Goal: Find specific page/section: Find specific page/section

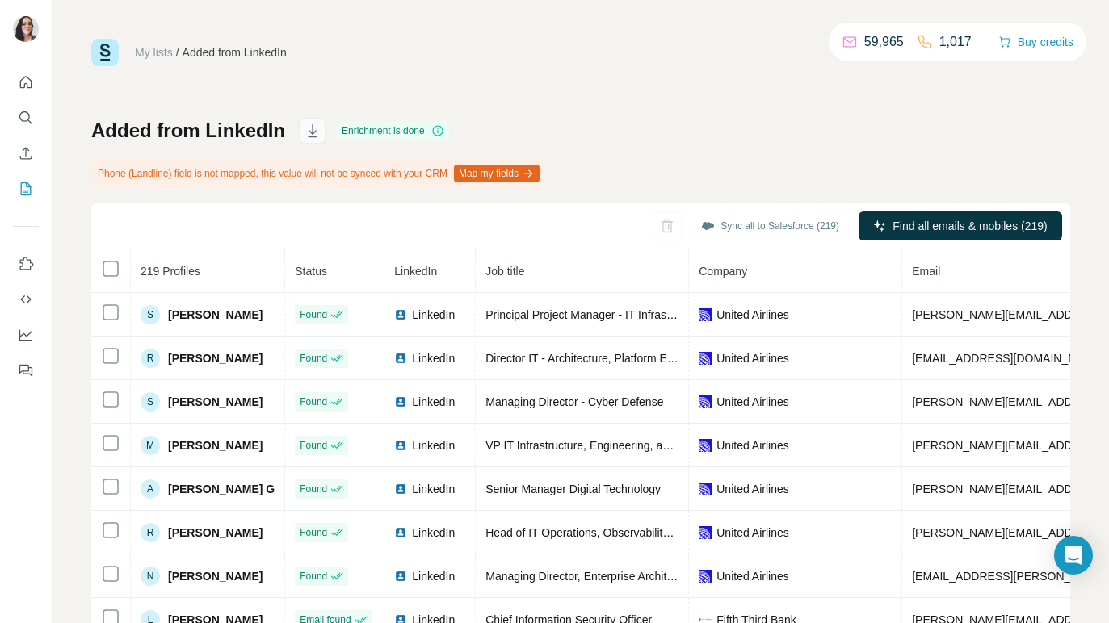
click at [317, 128] on icon "button" at bounding box center [312, 131] width 16 height 16
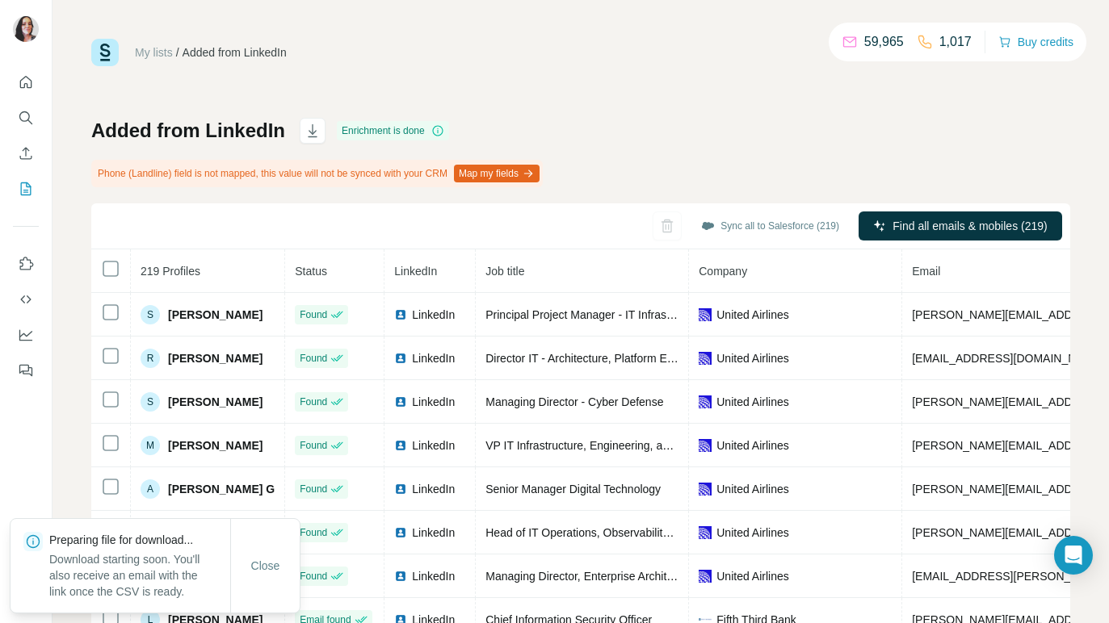
click at [434, 90] on div "My lists / Added from LinkedIn 59,965 1,017 Buy credits Added from LinkedIn Enr…" at bounding box center [580, 357] width 979 height 637
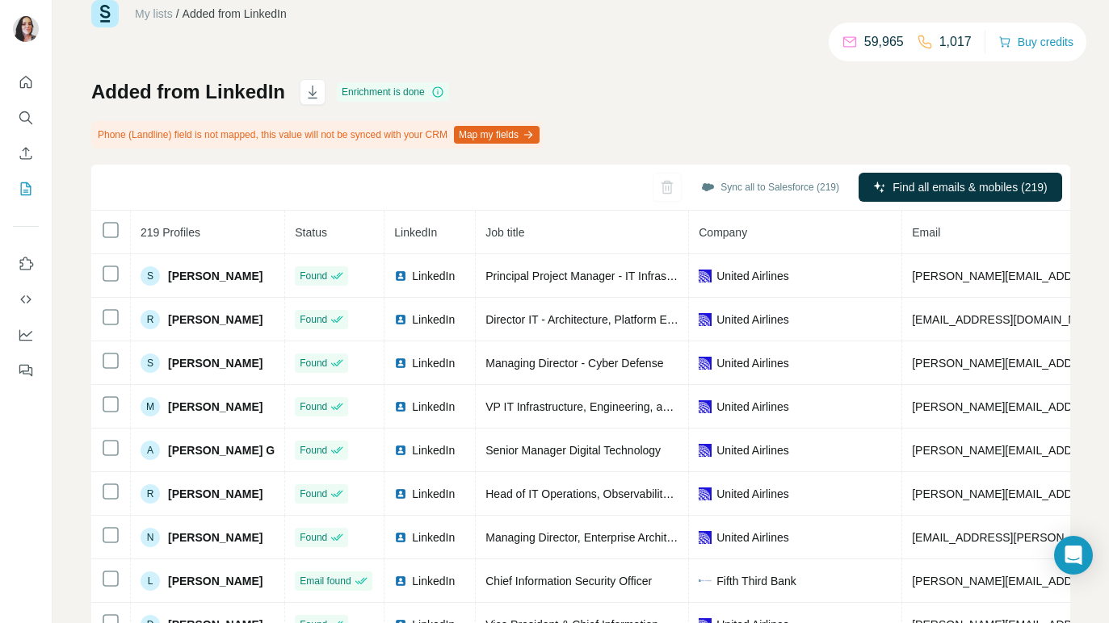
scroll to position [91, 0]
